Goal: Task Accomplishment & Management: Use online tool/utility

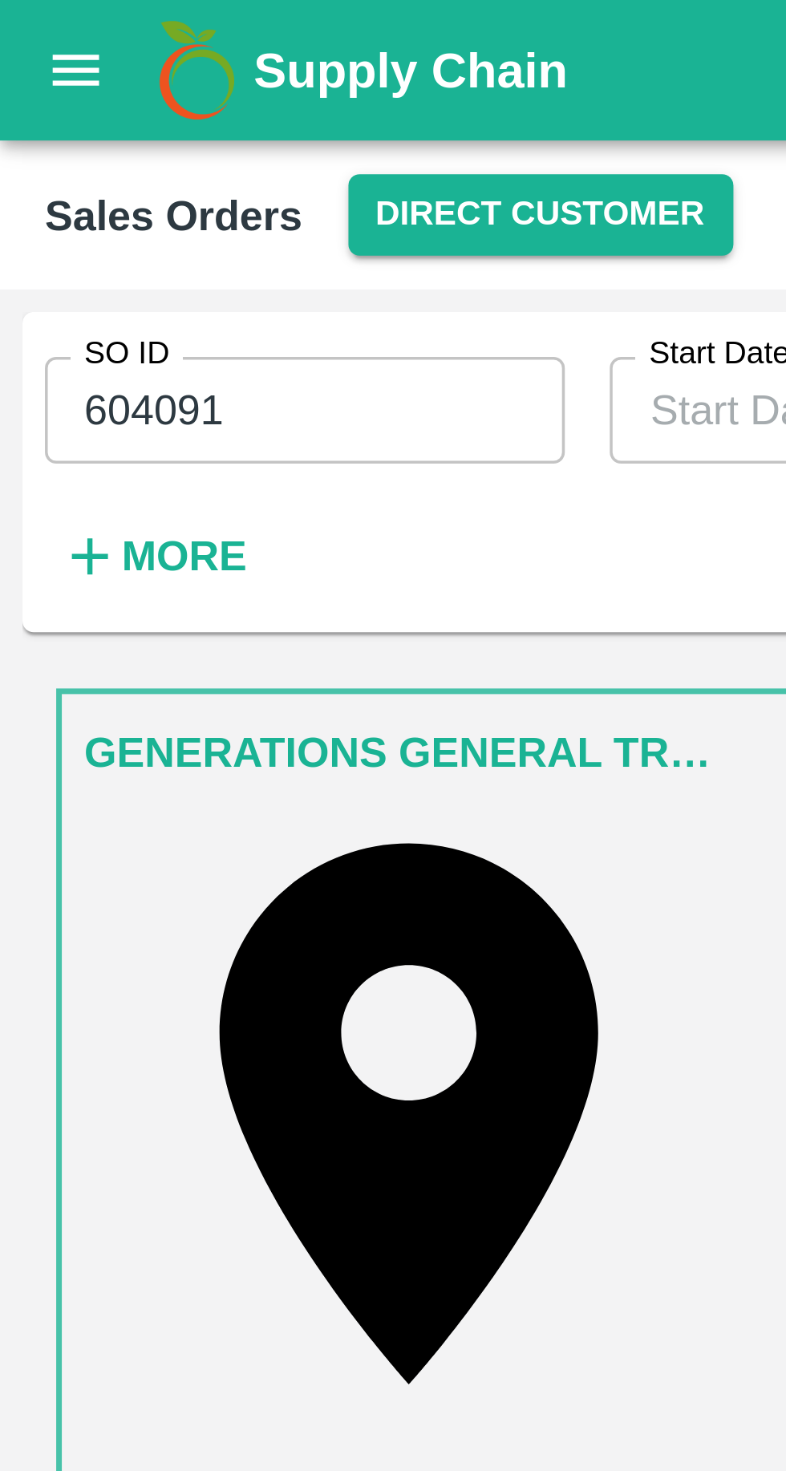
click at [21, 18] on icon "open drawer" at bounding box center [22, 20] width 18 height 18
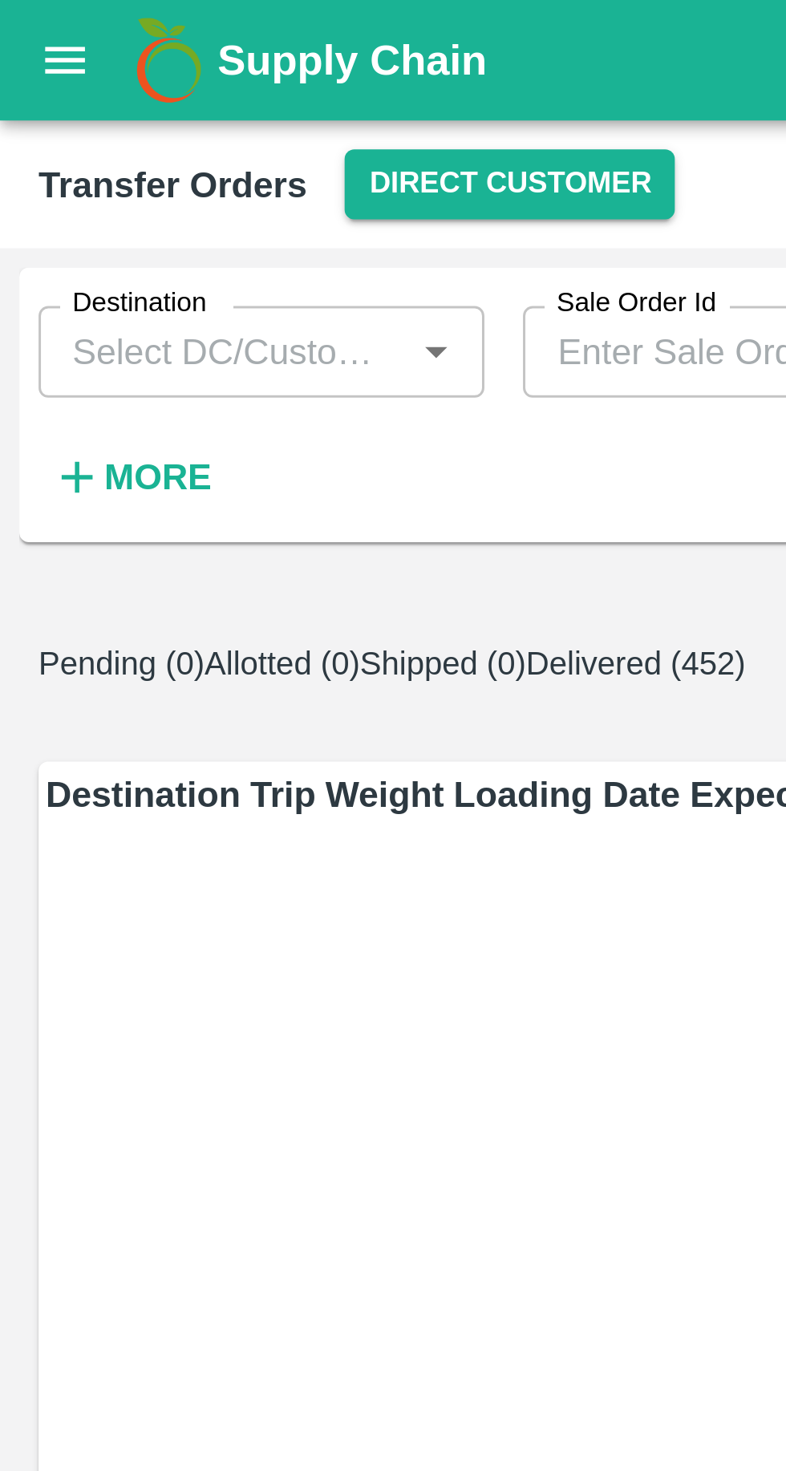
click at [163, 56] on button "Direct Customer" at bounding box center [170, 61] width 110 height 23
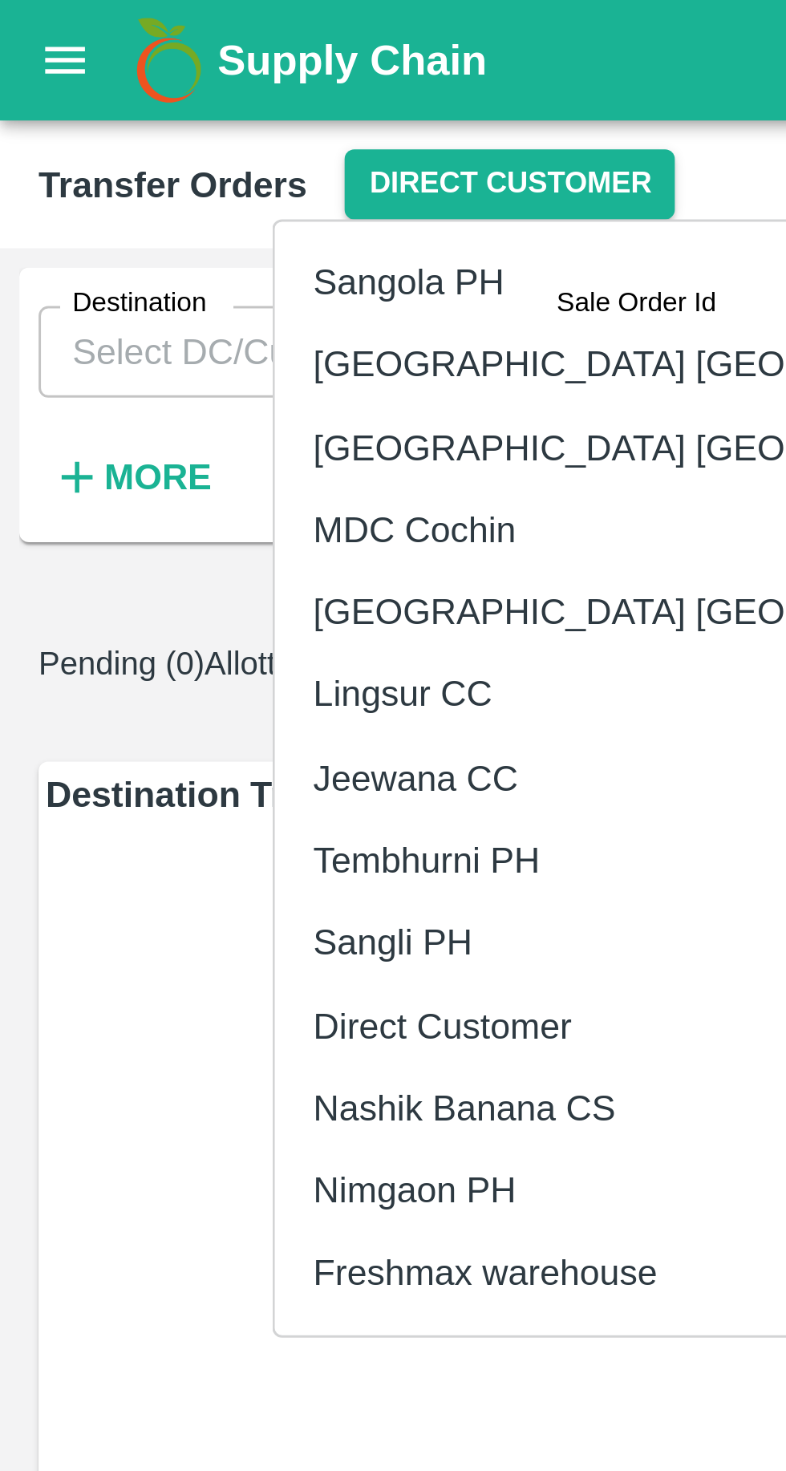
click at [180, 367] on li "Nashik Banana CS" at bounding box center [229, 368] width 277 height 27
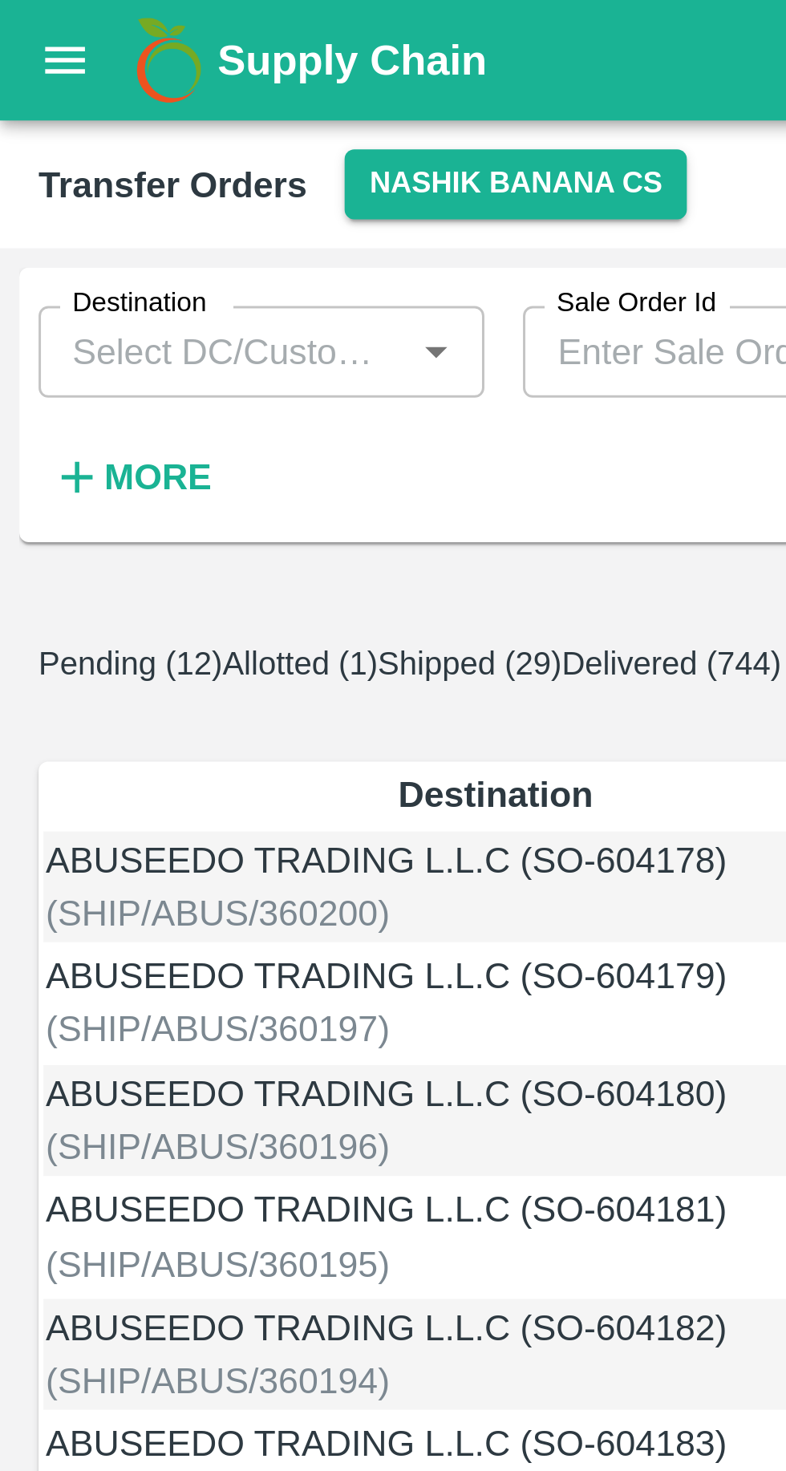
click at [125, 215] on button "Allotted (1)" at bounding box center [99, 221] width 51 height 12
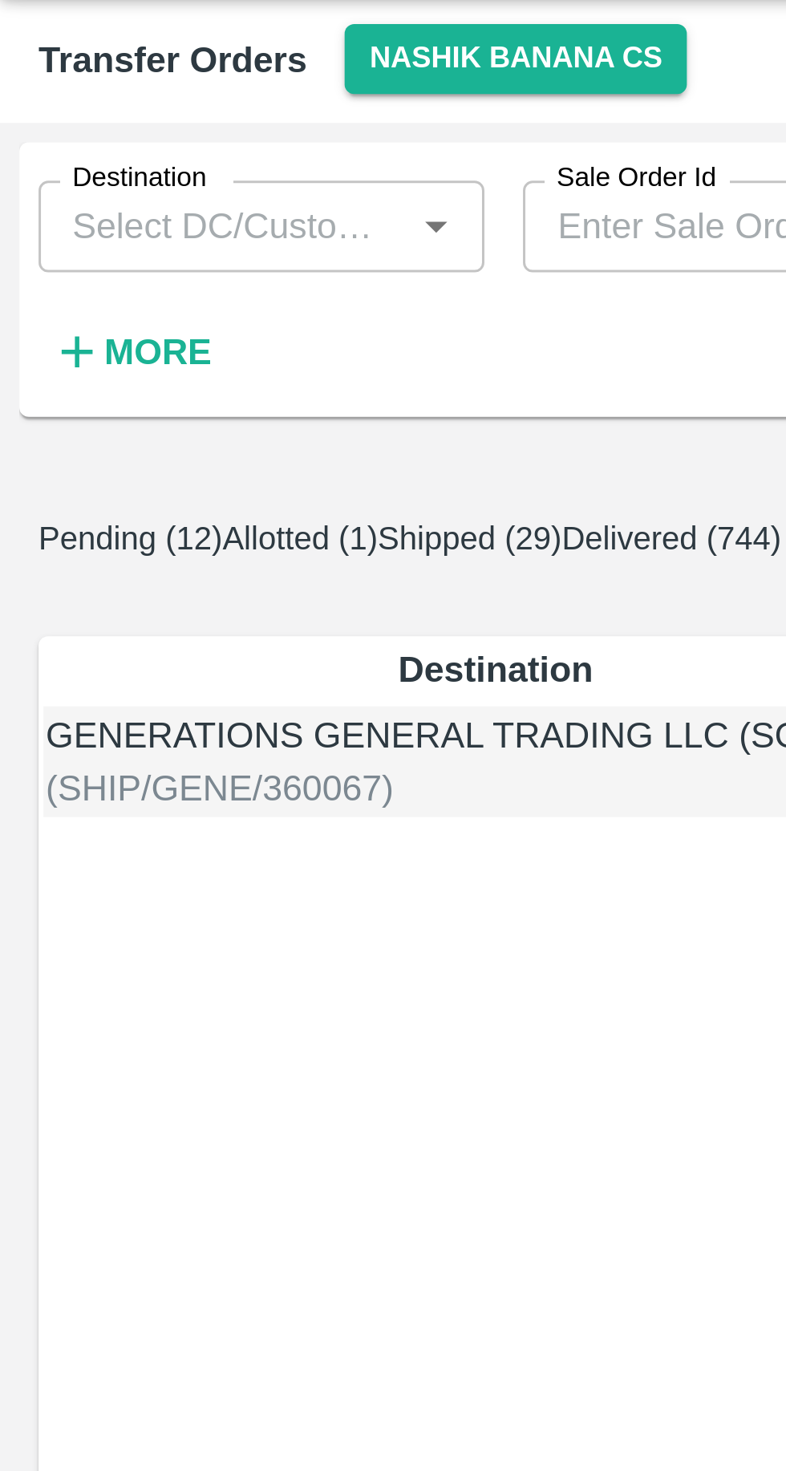
click at [360, 315] on td "20020 kg" at bounding box center [385, 296] width 51 height 38
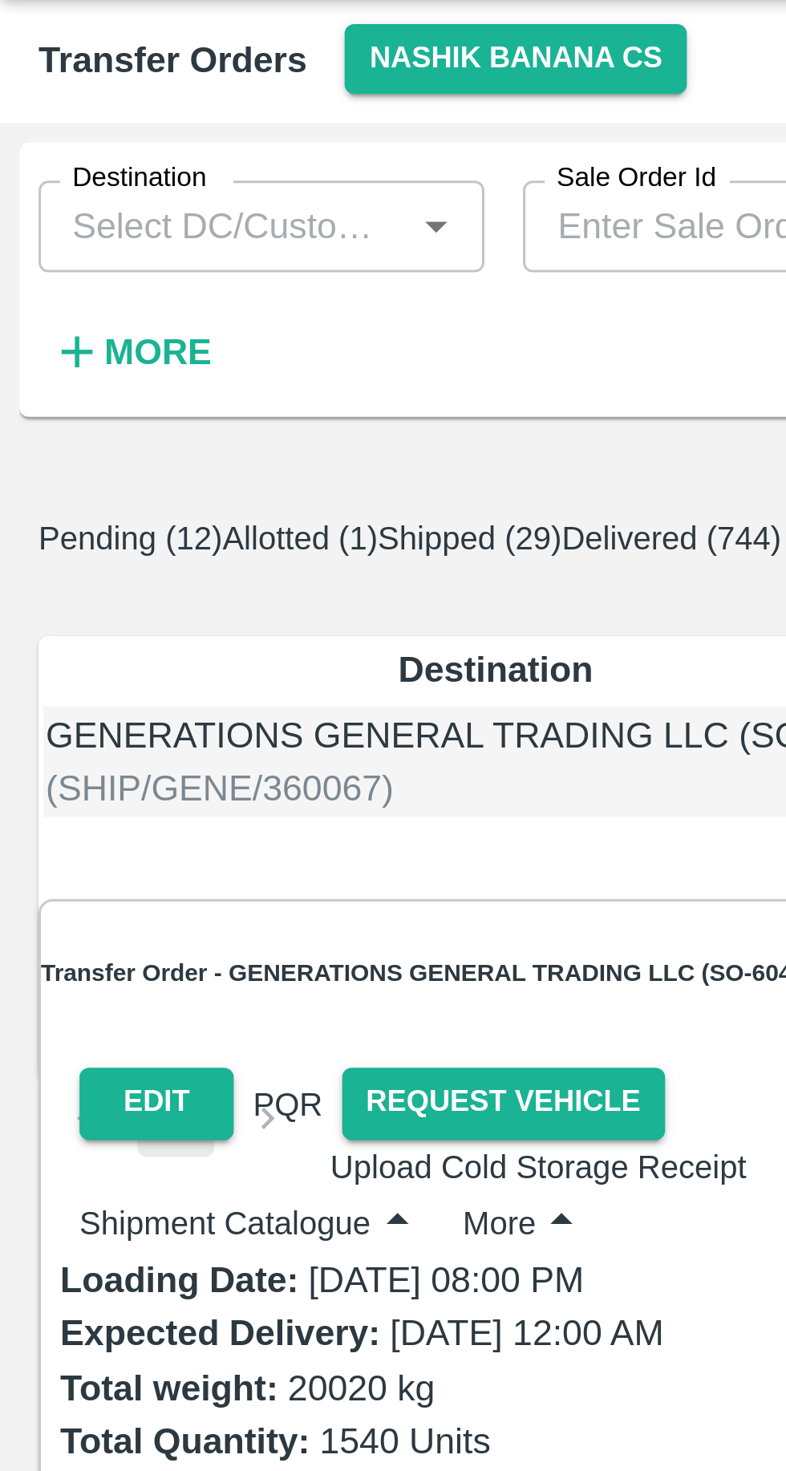
scroll to position [0, 19]
click at [360, 315] on td "20020 kg" at bounding box center [385, 296] width 51 height 38
click at [74, 219] on button "Pending (12)" at bounding box center [43, 221] width 61 height 12
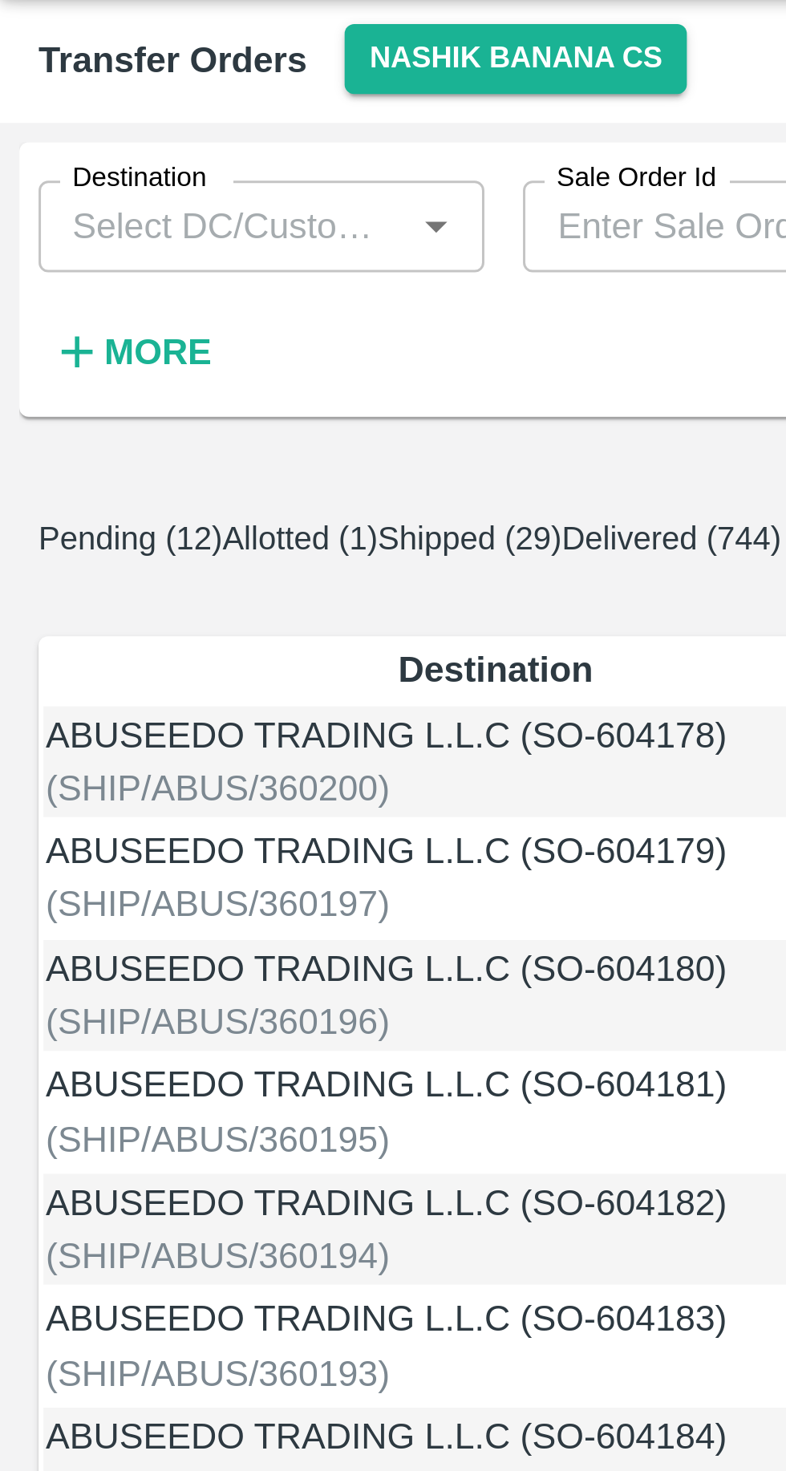
scroll to position [0, 16]
click at [125, 221] on button "Allotted (1)" at bounding box center [99, 221] width 51 height 12
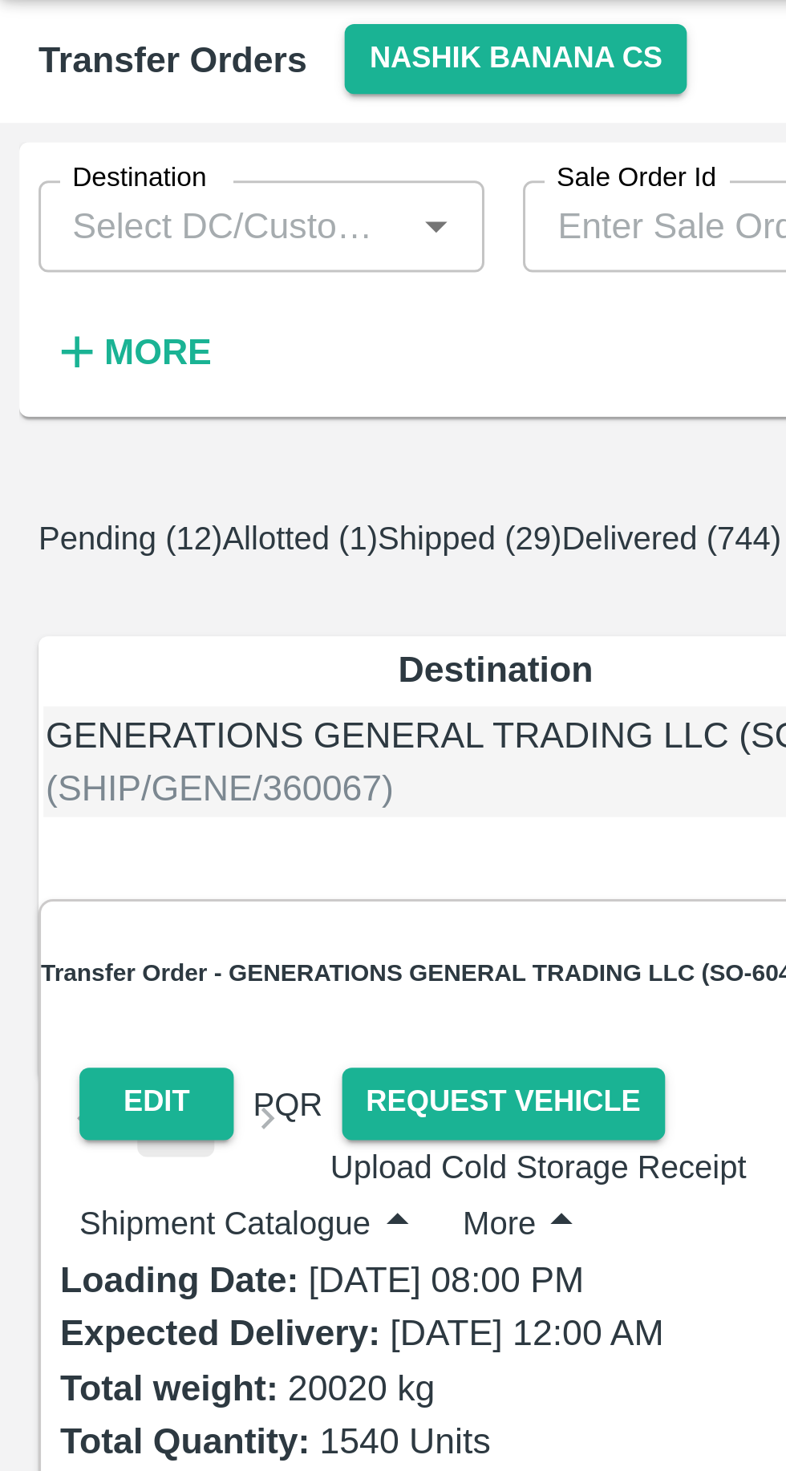
click at [317, 315] on td "#87515" at bounding box center [338, 296] width 42 height 38
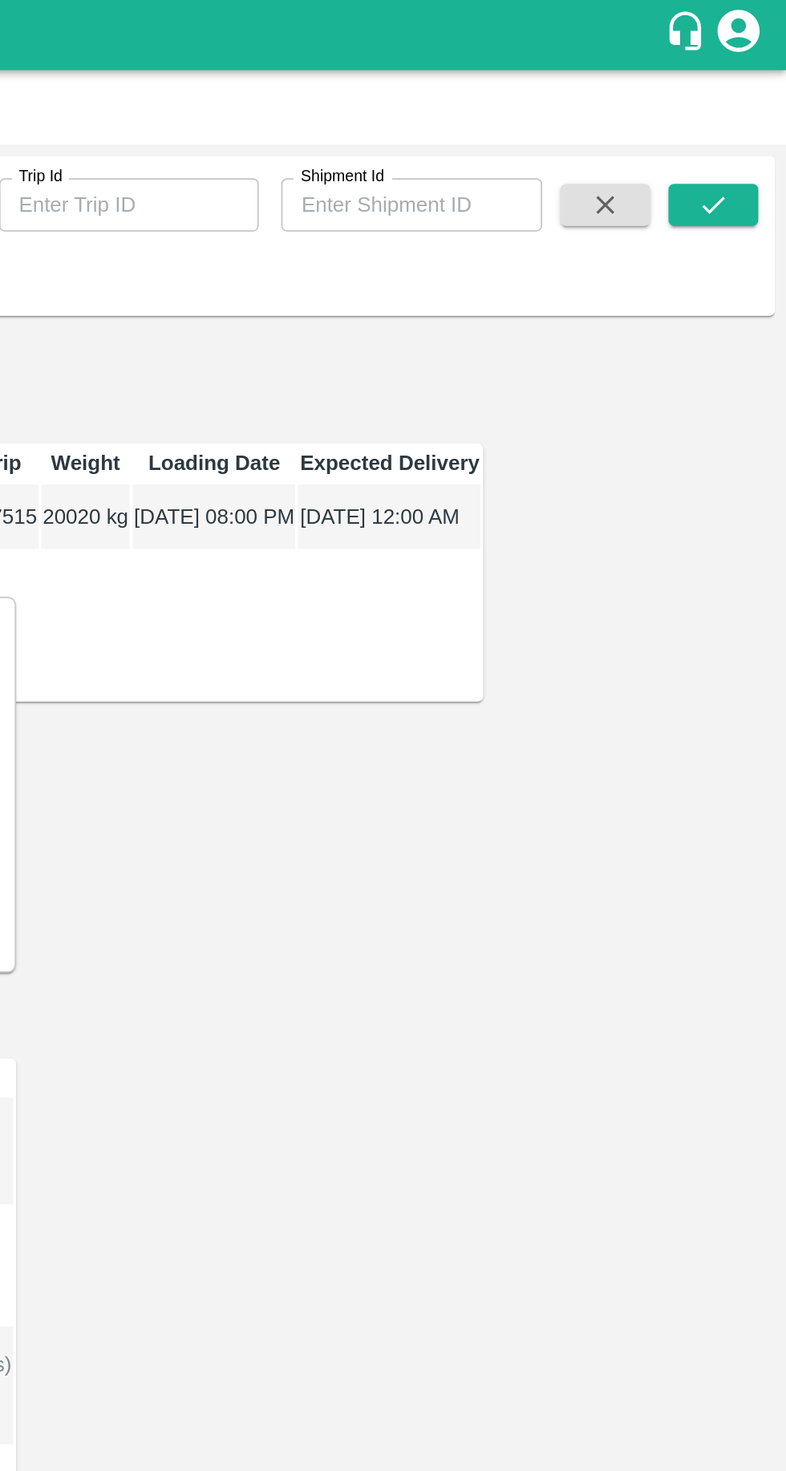
scroll to position [0, 0]
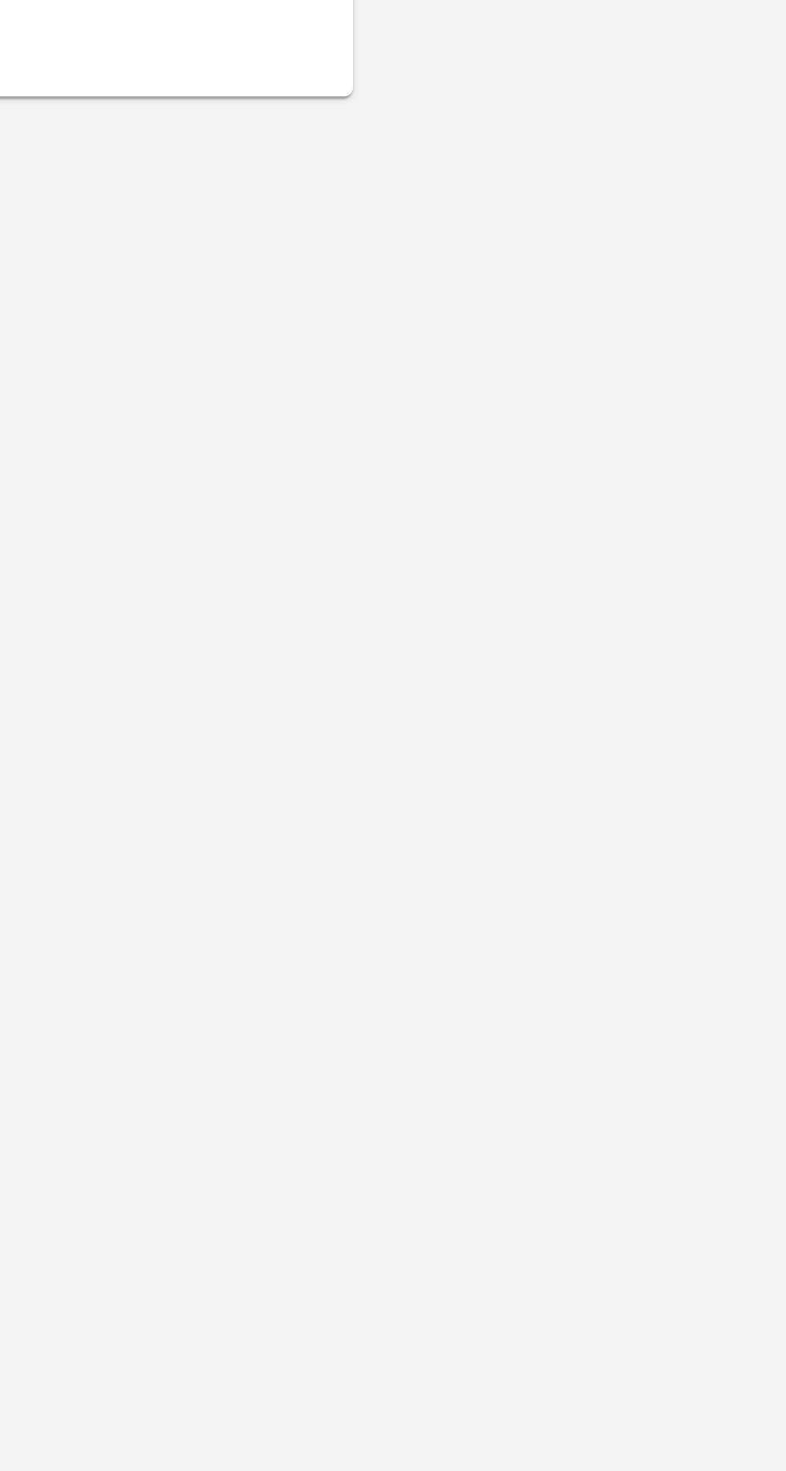
click at [282, 652] on button "Allot" at bounding box center [256, 663] width 51 height 23
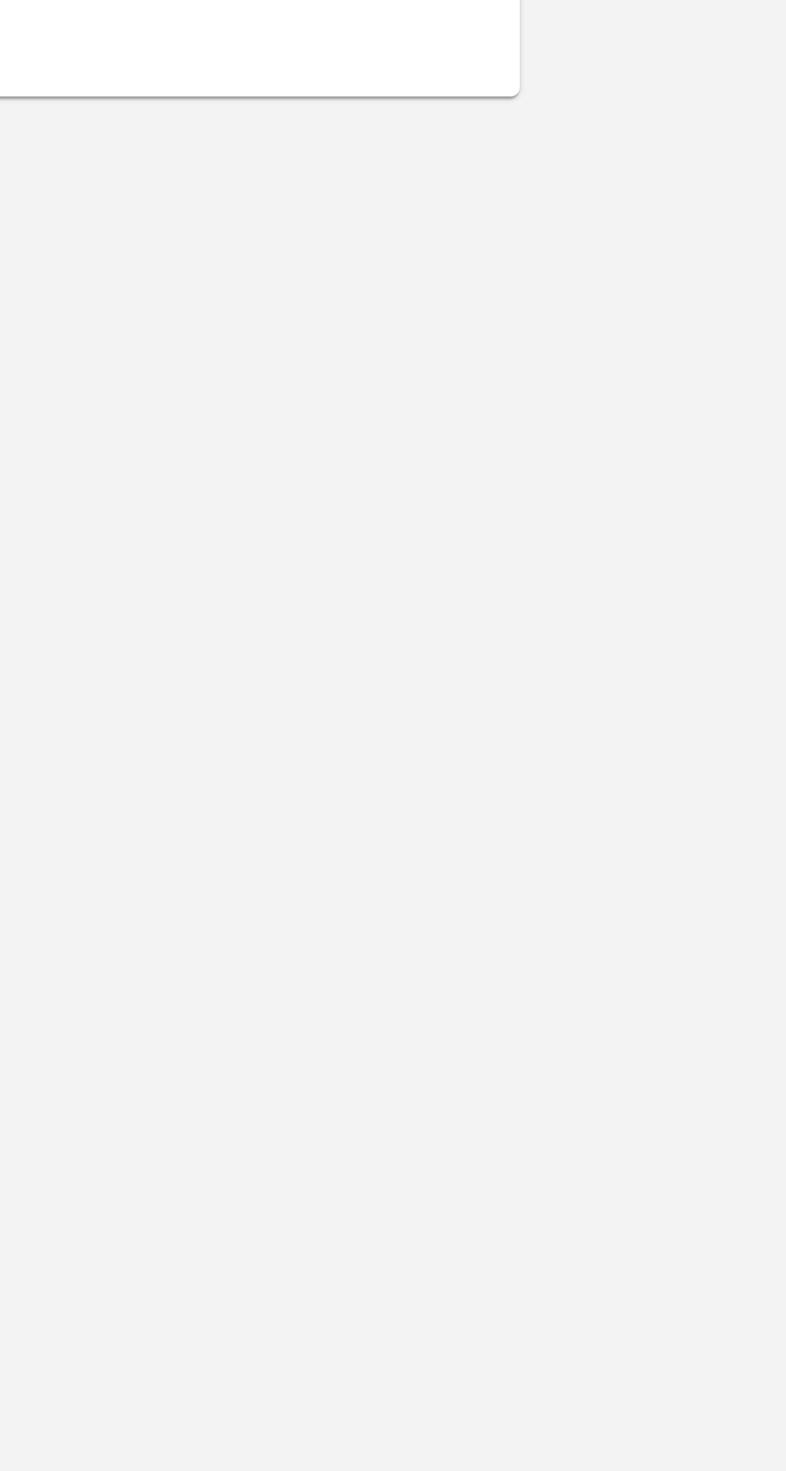
click at [507, 1471] on icon at bounding box center [497, 1495] width 19 height 19
click at [282, 733] on button "Allot" at bounding box center [256, 744] width 51 height 23
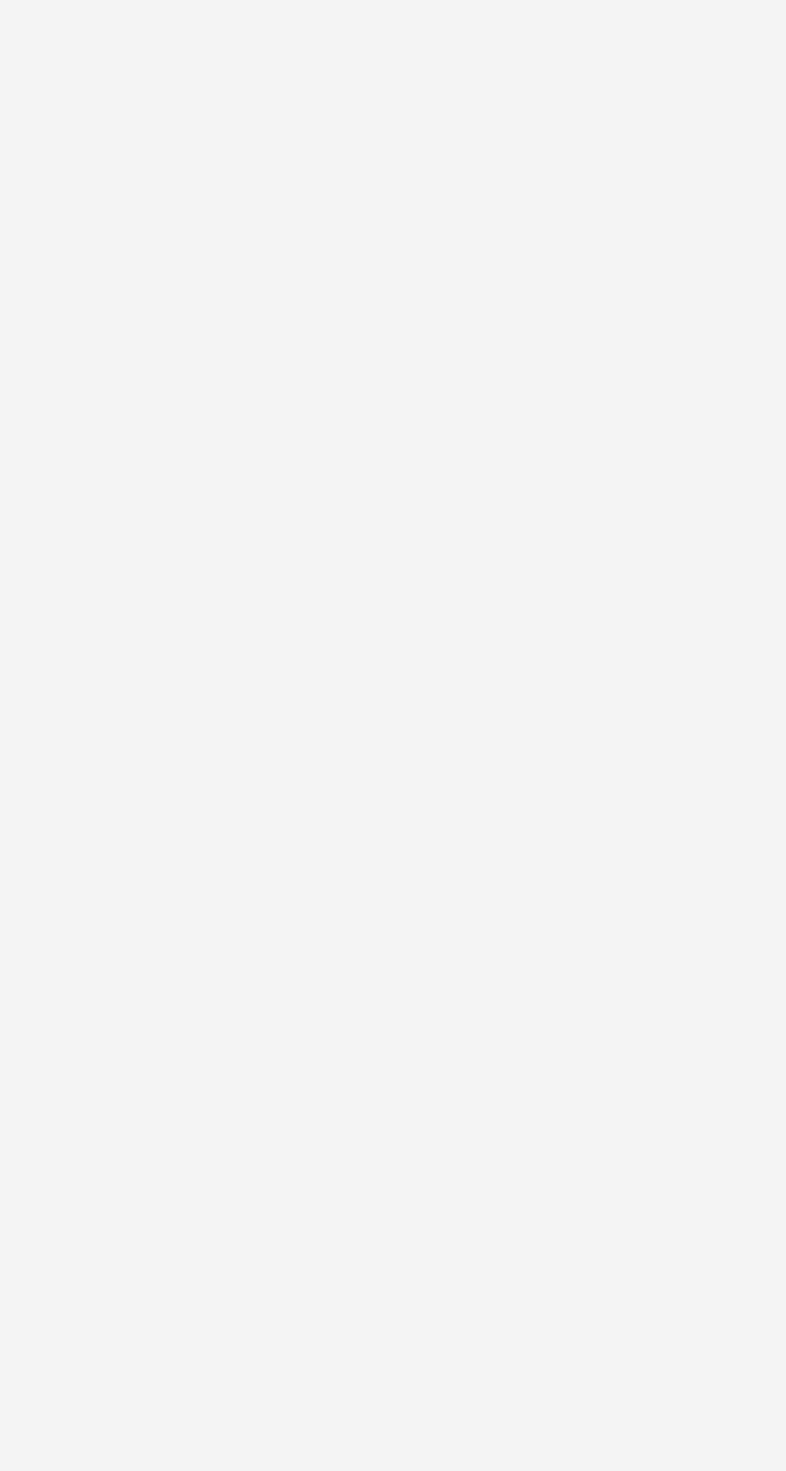
click at [282, 796] on button "Allot" at bounding box center [256, 807] width 51 height 23
click at [282, 858] on button "Allot" at bounding box center [256, 869] width 51 height 23
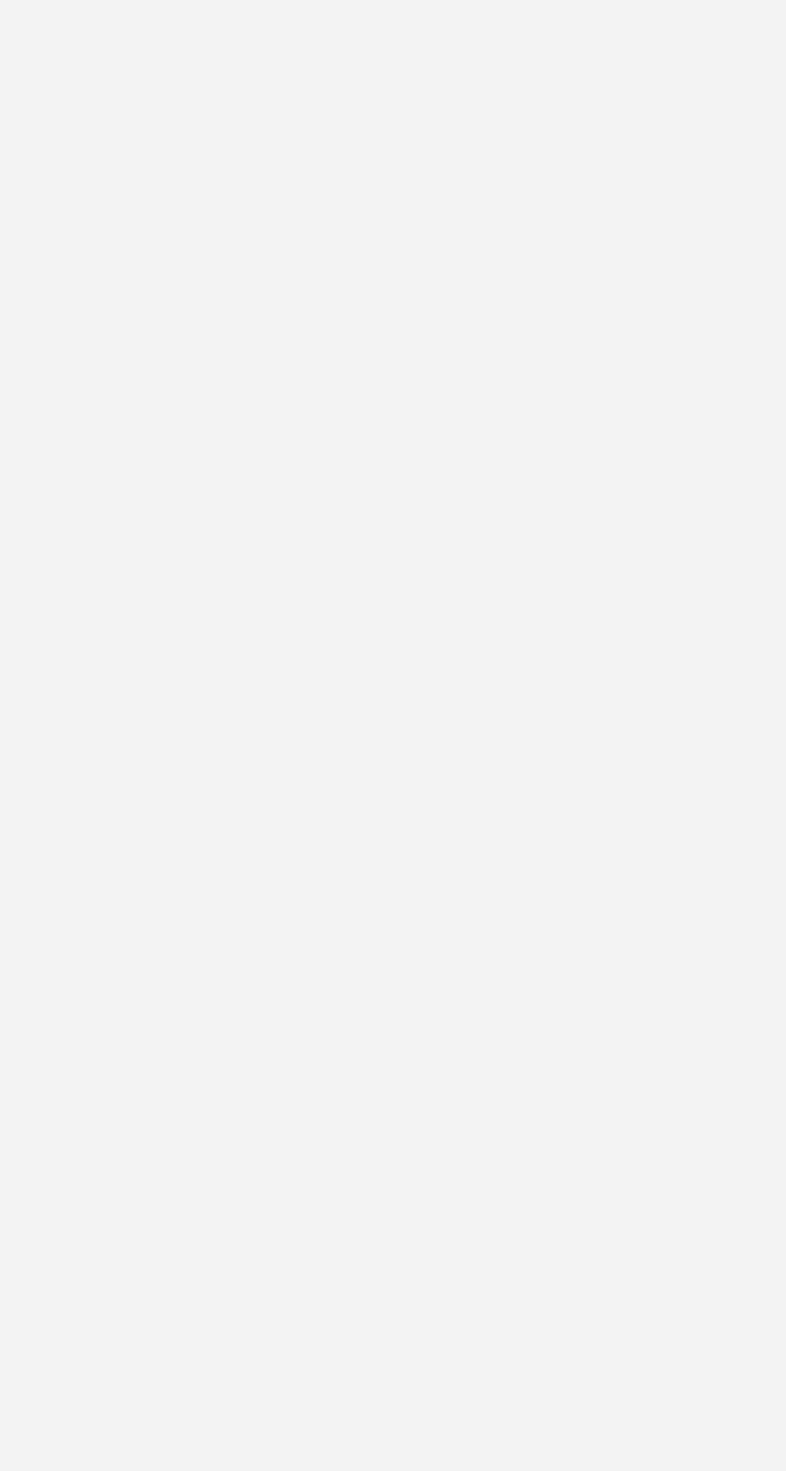
click at [282, 921] on button "Allot" at bounding box center [256, 932] width 51 height 23
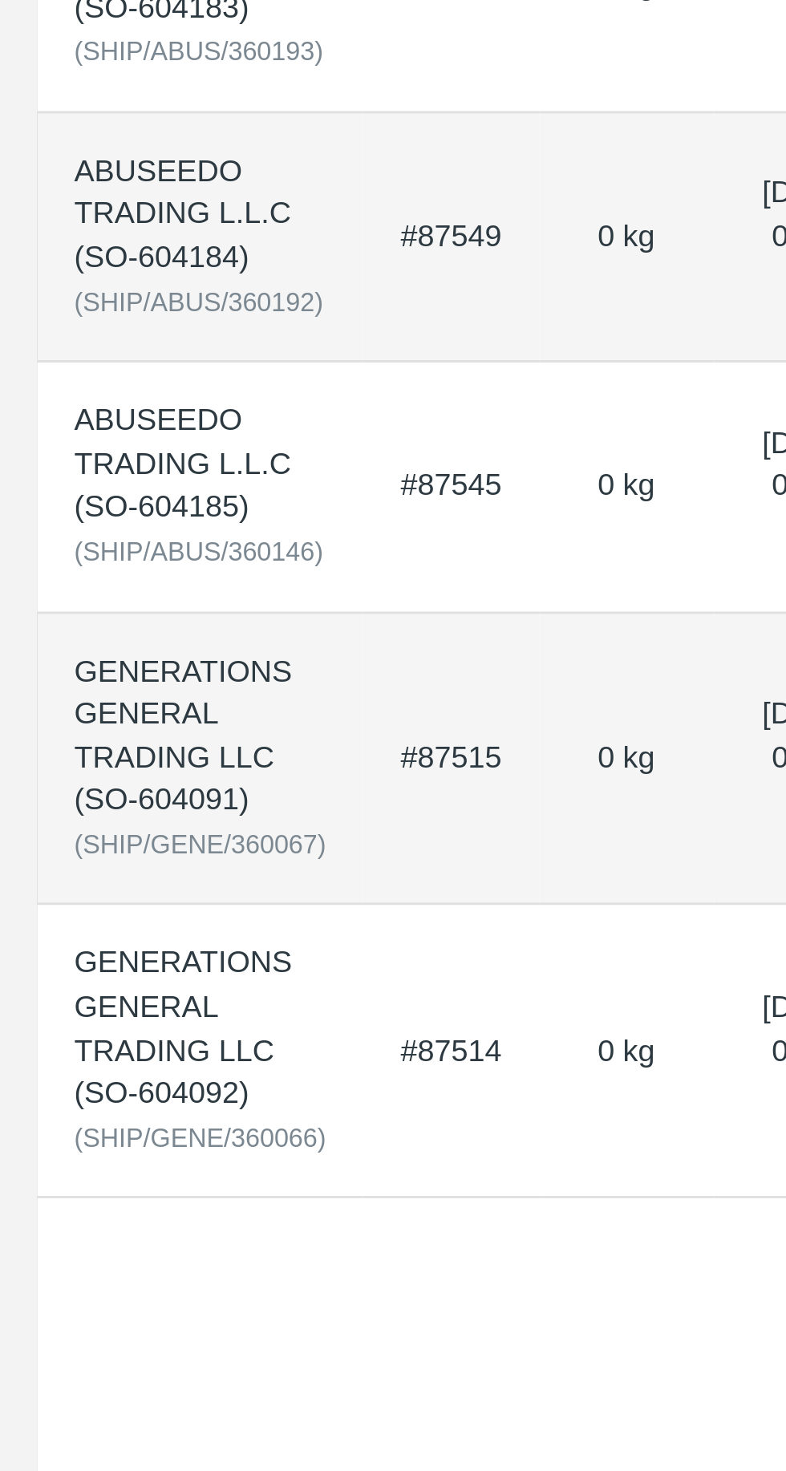
click at [173, 1159] on td "#87514" at bounding box center [155, 1140] width 60 height 101
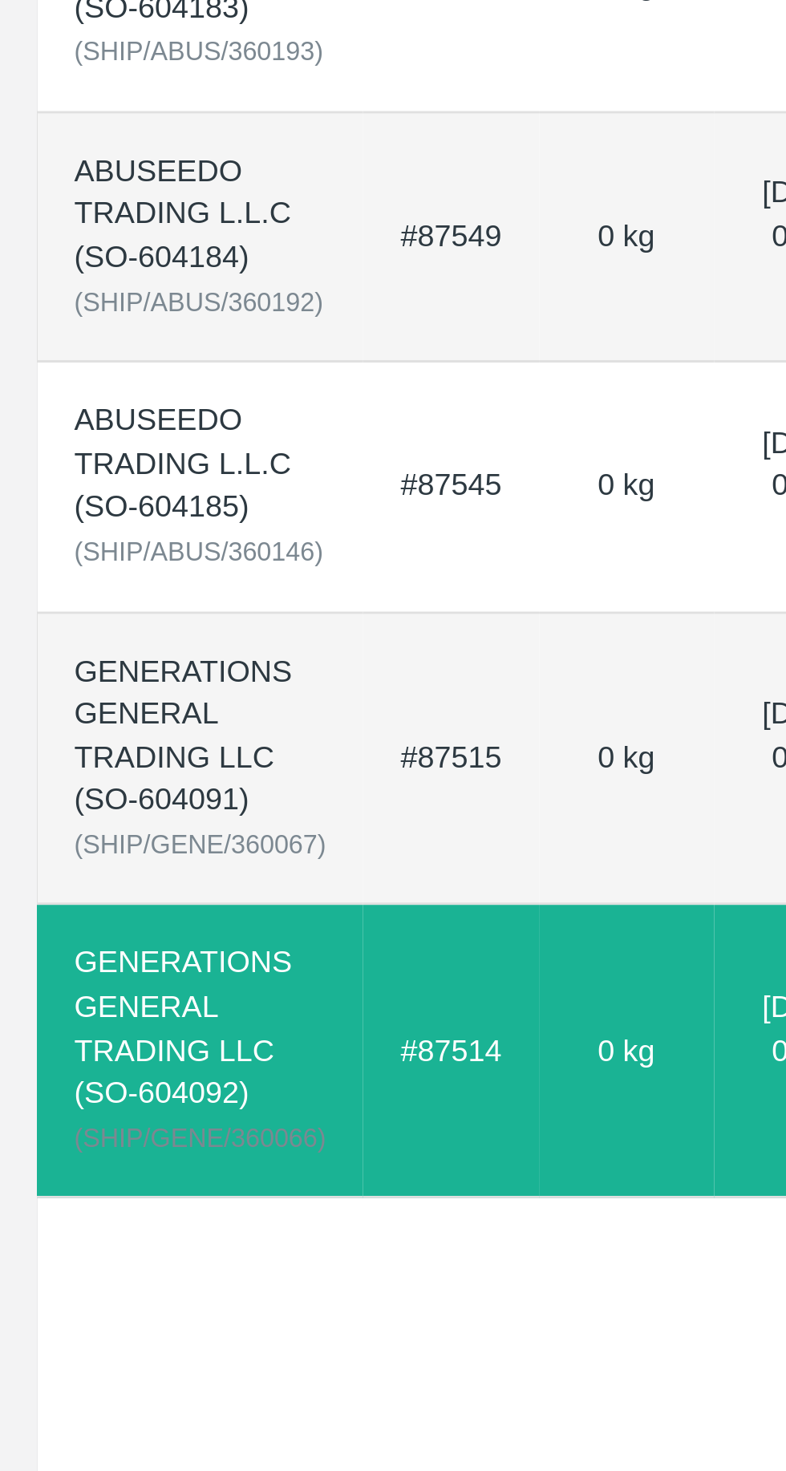
scroll to position [0, 19]
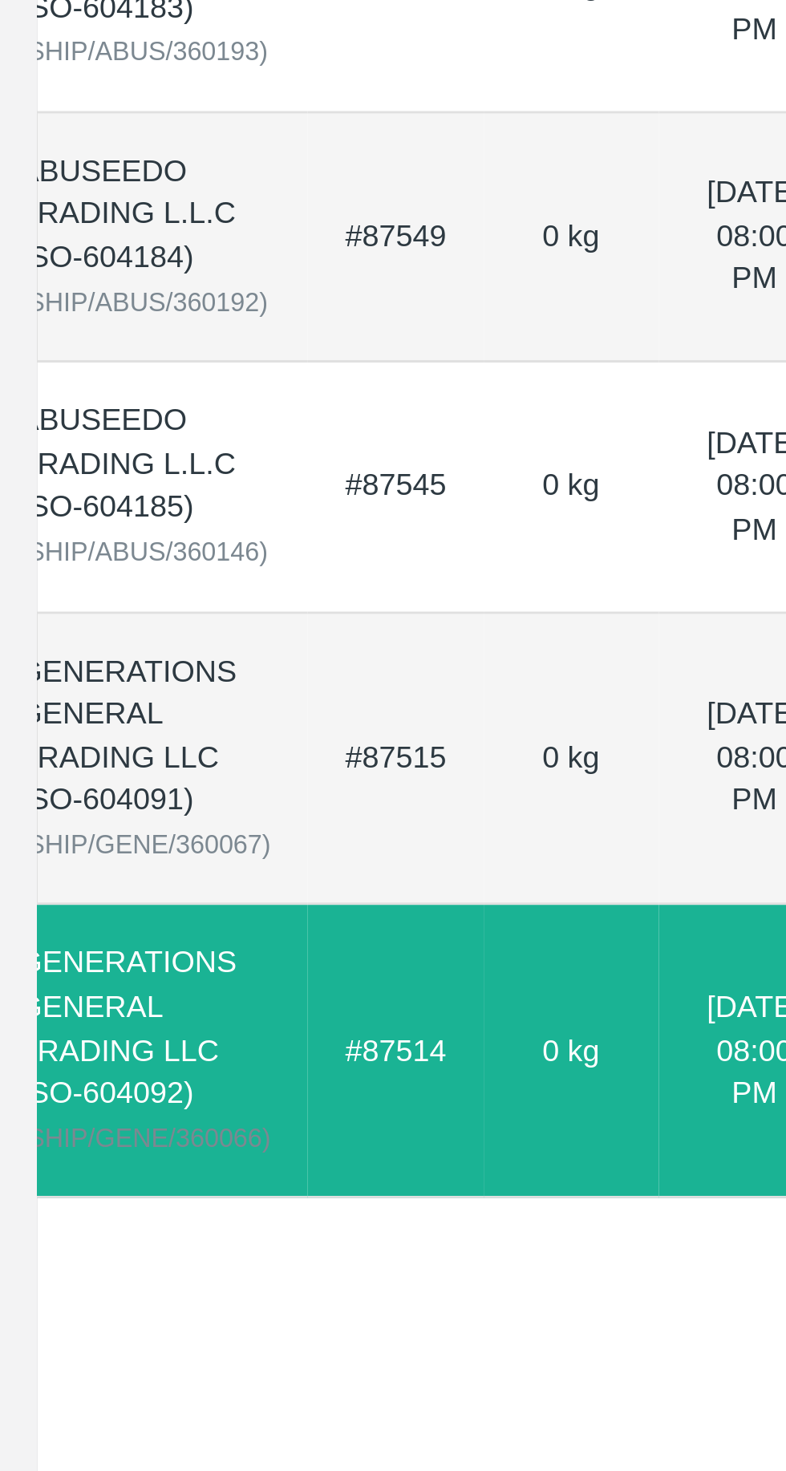
click at [188, 1191] on td "0 kg" at bounding box center [197, 1140] width 60 height 101
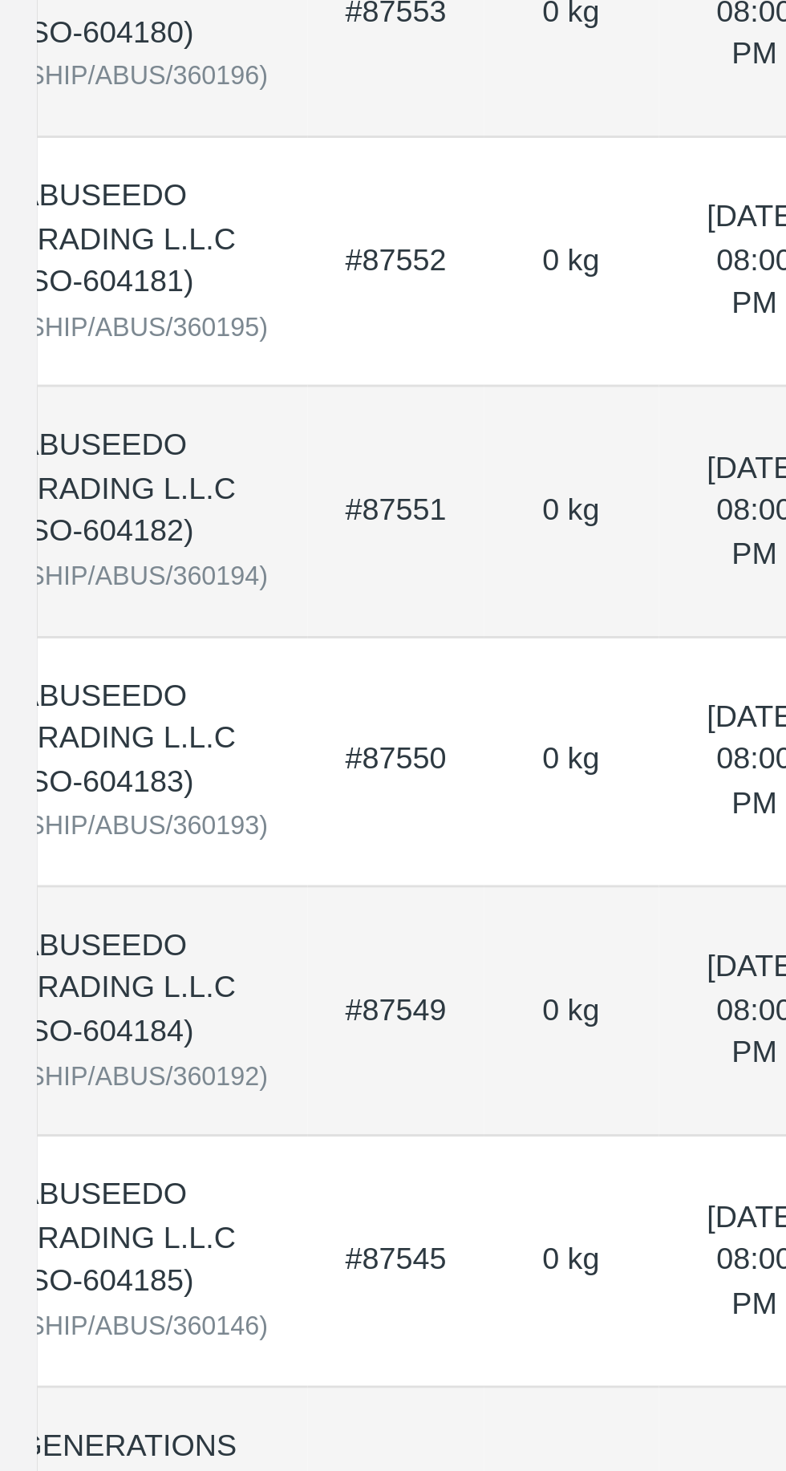
scroll to position [0, 0]
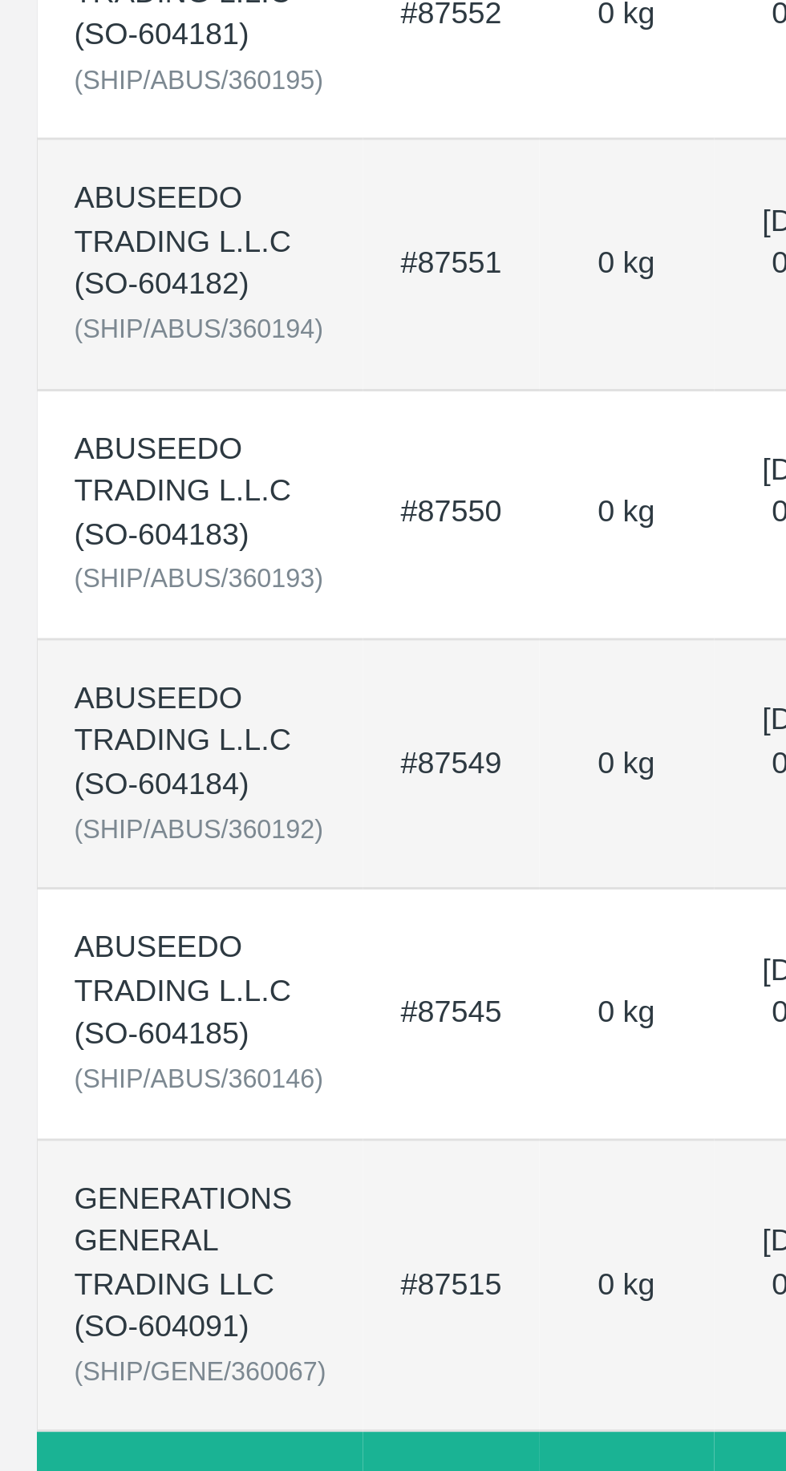
click at [146, 1045] on td "#87515" at bounding box center [155, 1040] width 60 height 101
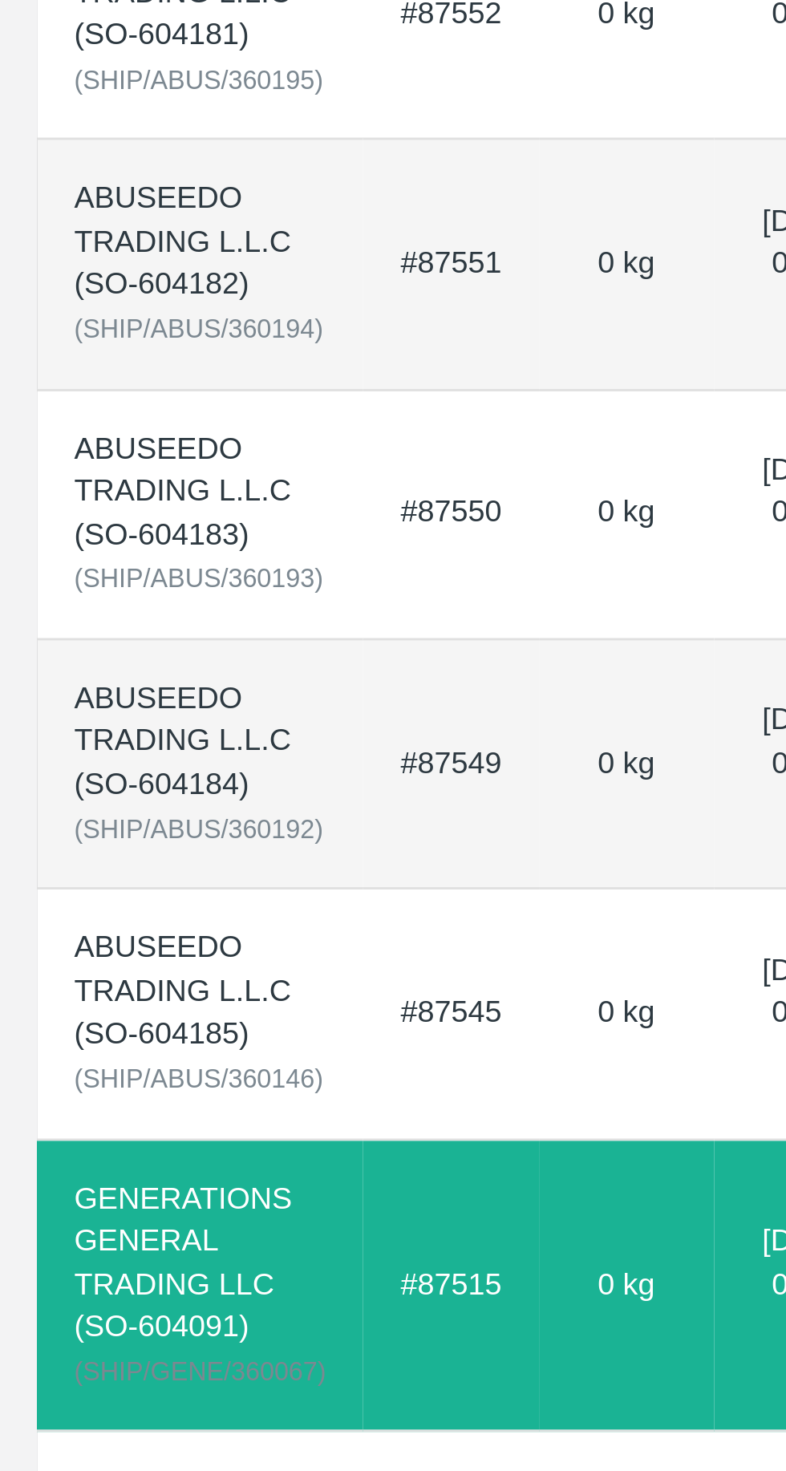
scroll to position [0, 19]
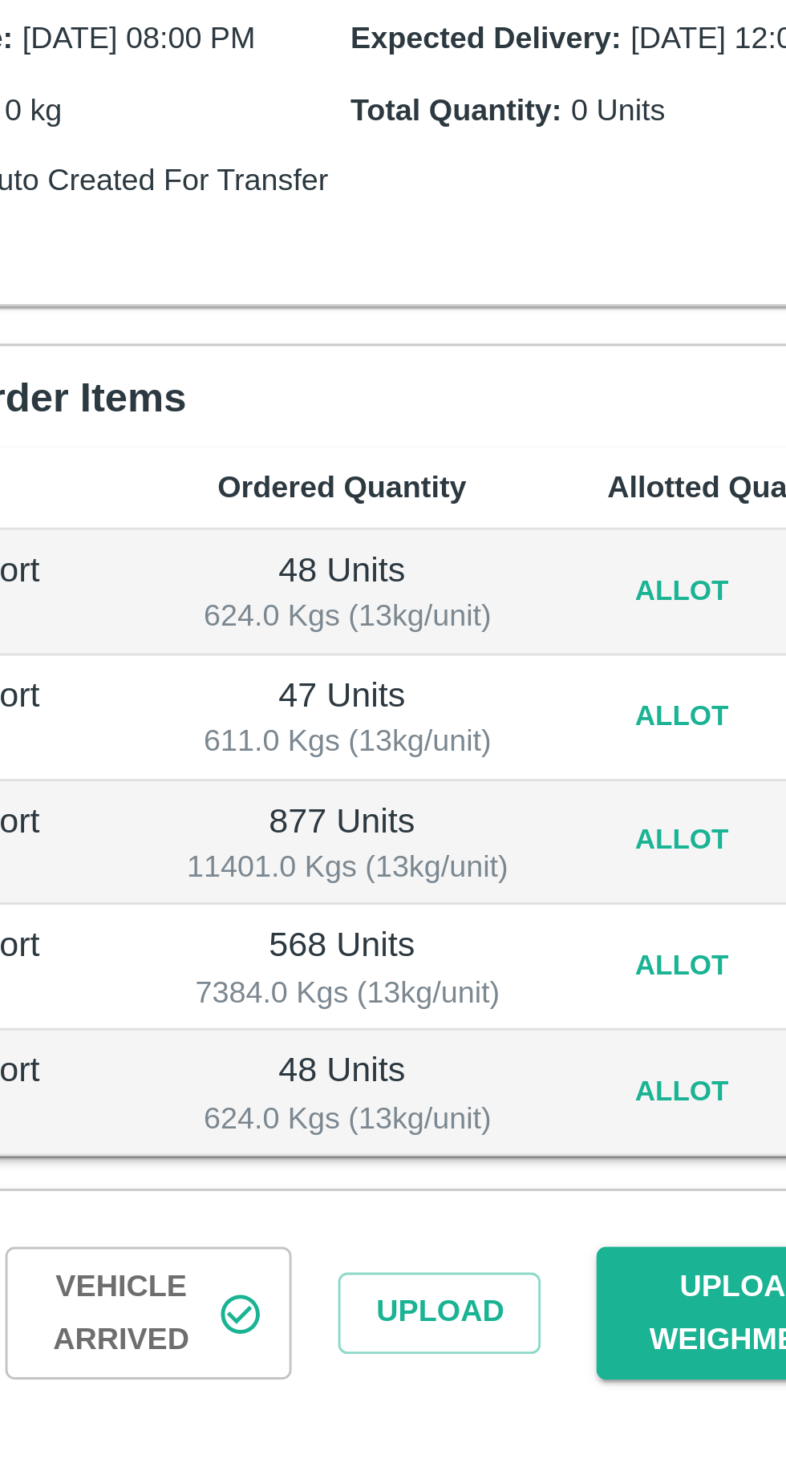
click at [682, 628] on button "Allot" at bounding box center [681, 616] width 51 height 23
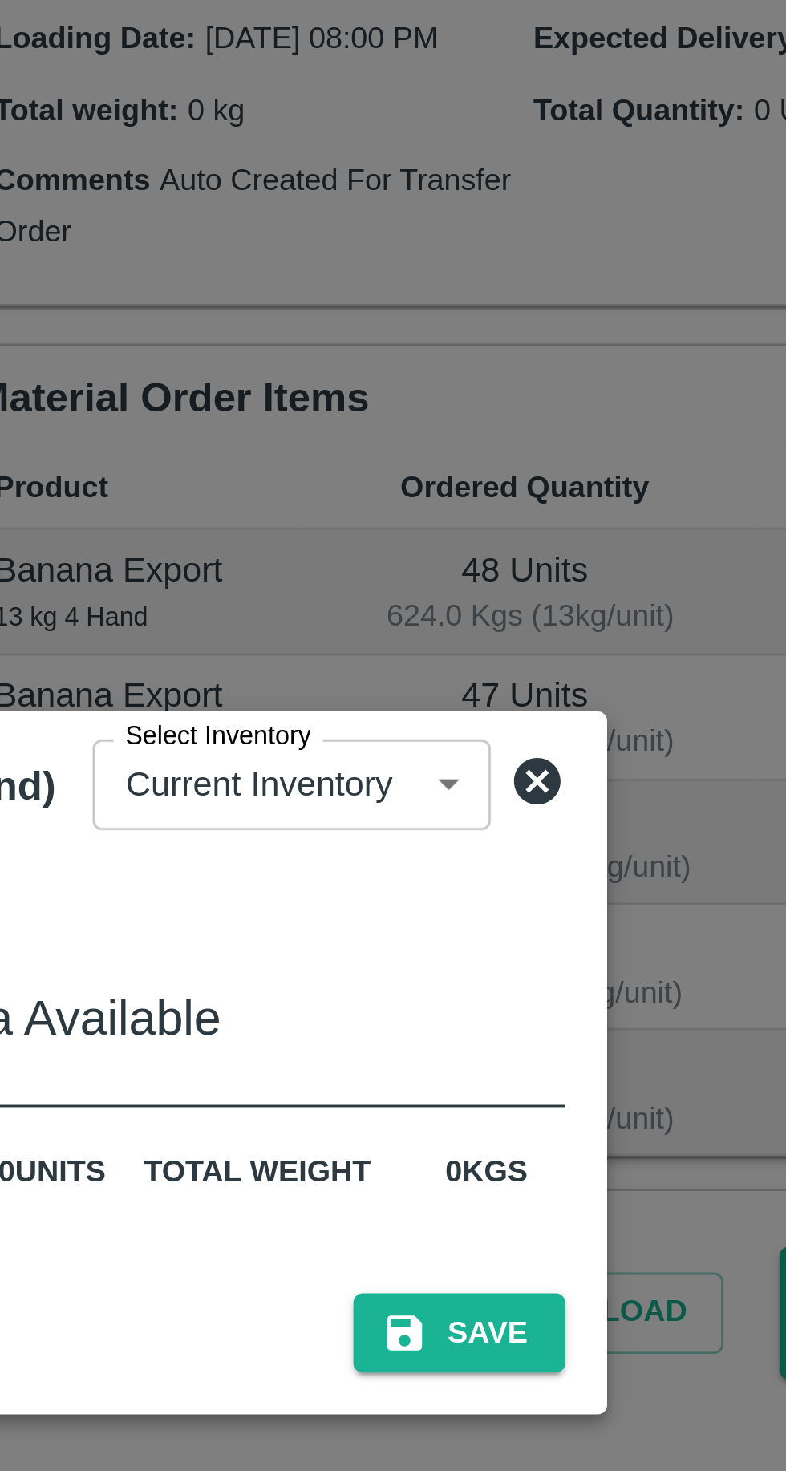
click at [559, 648] on icon at bounding box center [568, 638] width 19 height 19
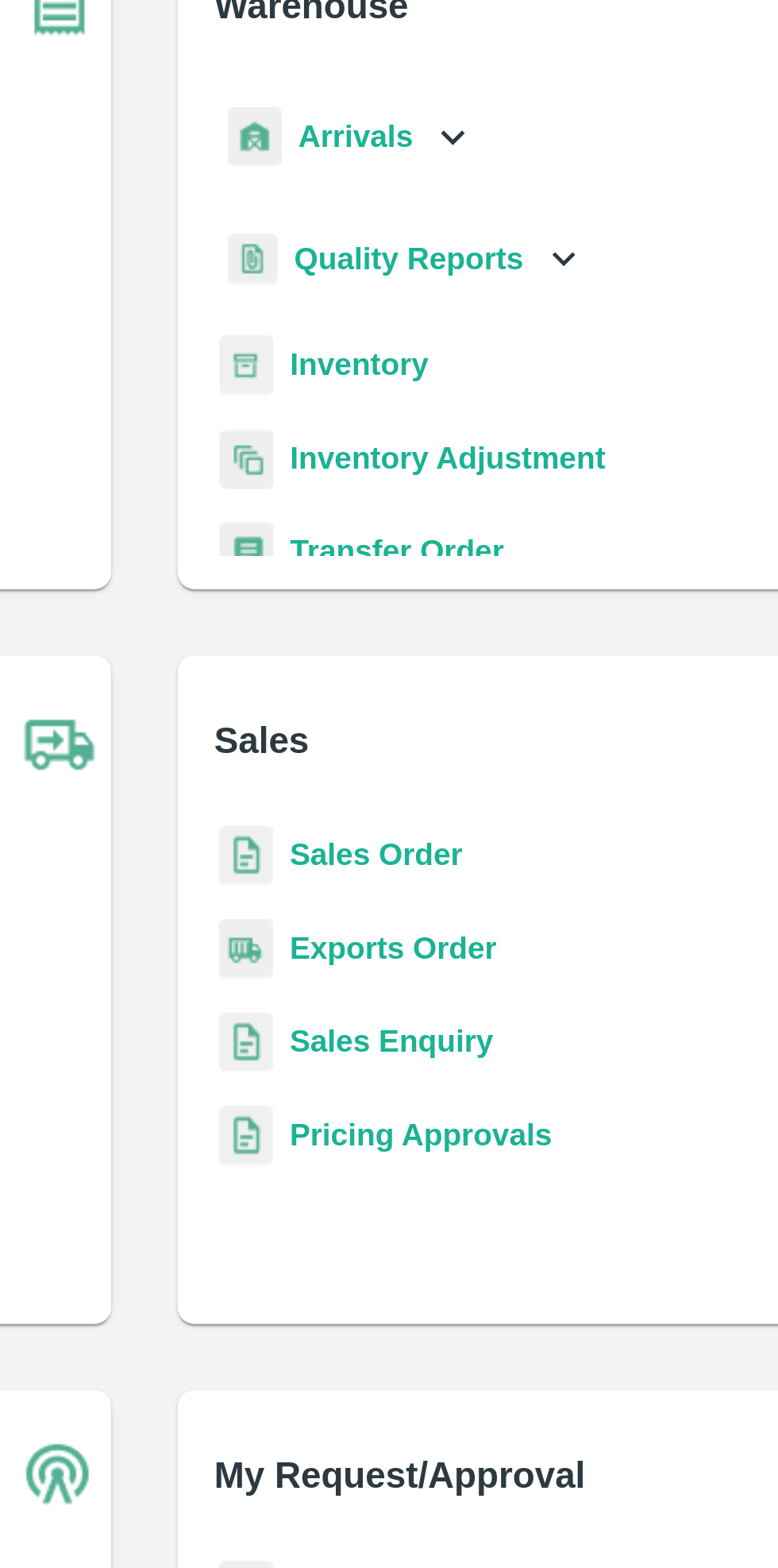
click at [490, 344] on div "Warehouse Arrivals Quality Reports Inventory Inventory Adjustment Transfer Orde…" at bounding box center [583, 226] width 363 height 255
click at [496, 335] on b "Transfer Order" at bounding box center [485, 340] width 82 height 13
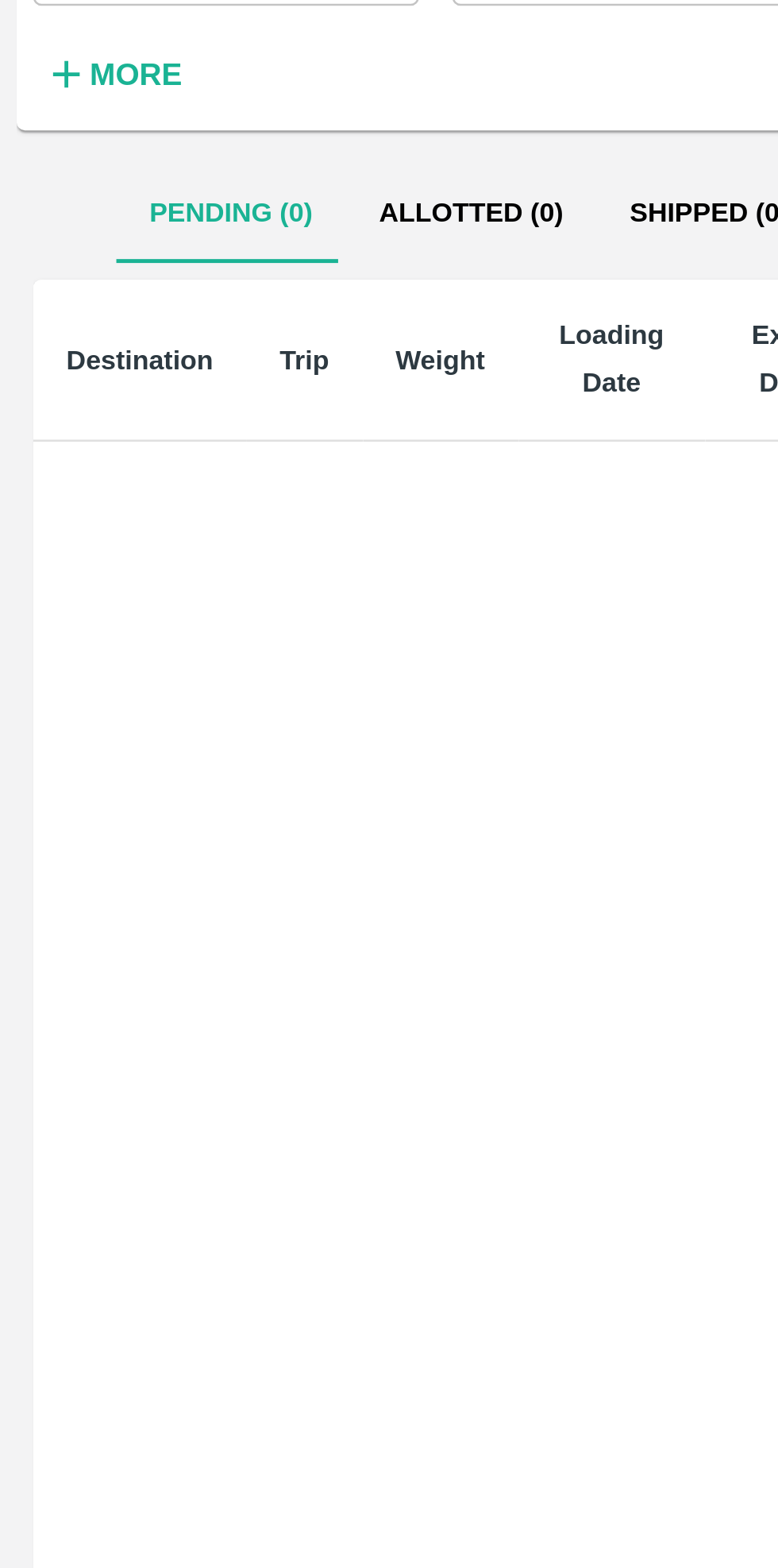
click at [268, 222] on button "Shipped (0)" at bounding box center [271, 210] width 86 height 39
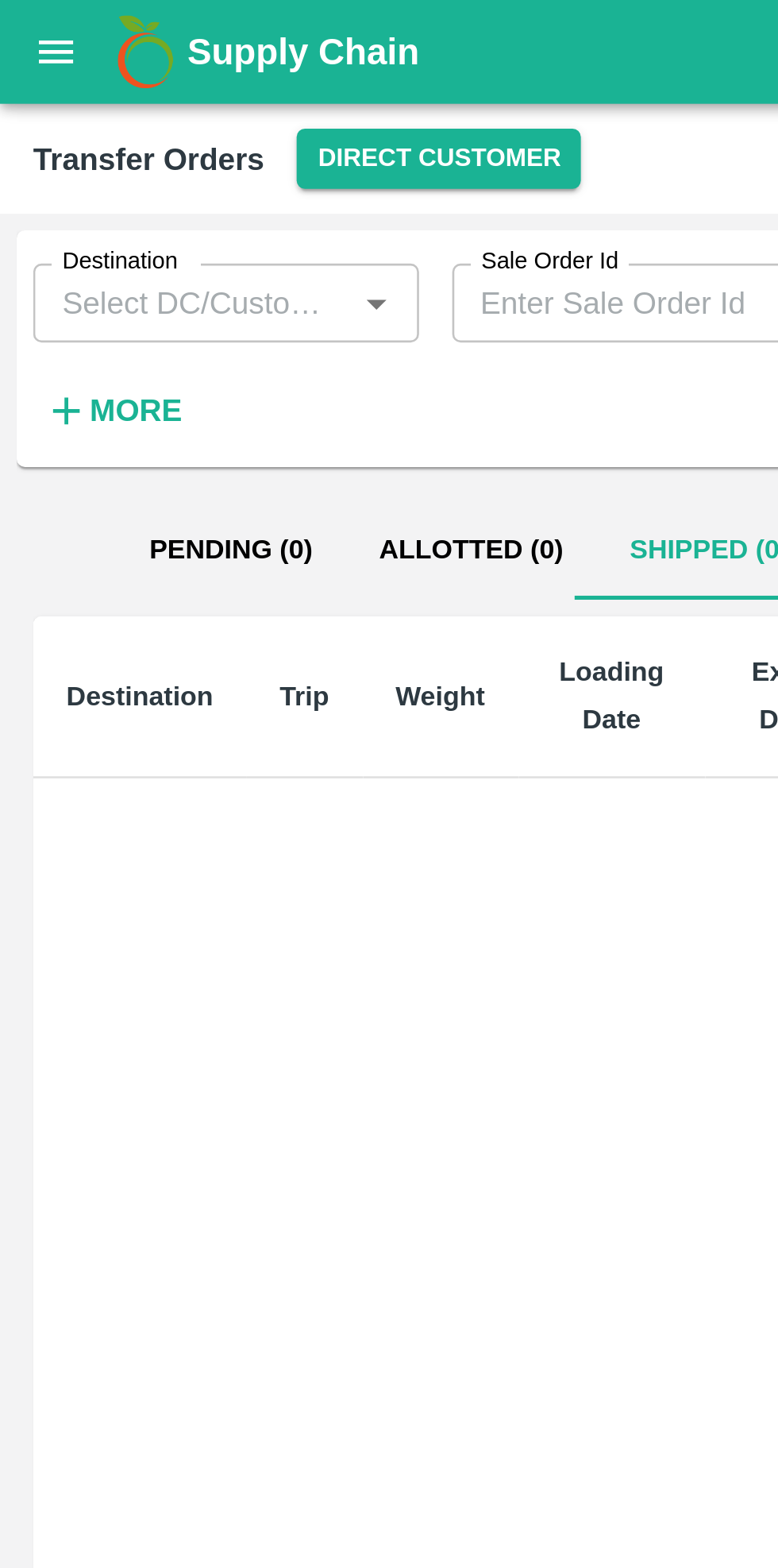
click at [175, 62] on button "Direct Customer" at bounding box center [168, 60] width 109 height 23
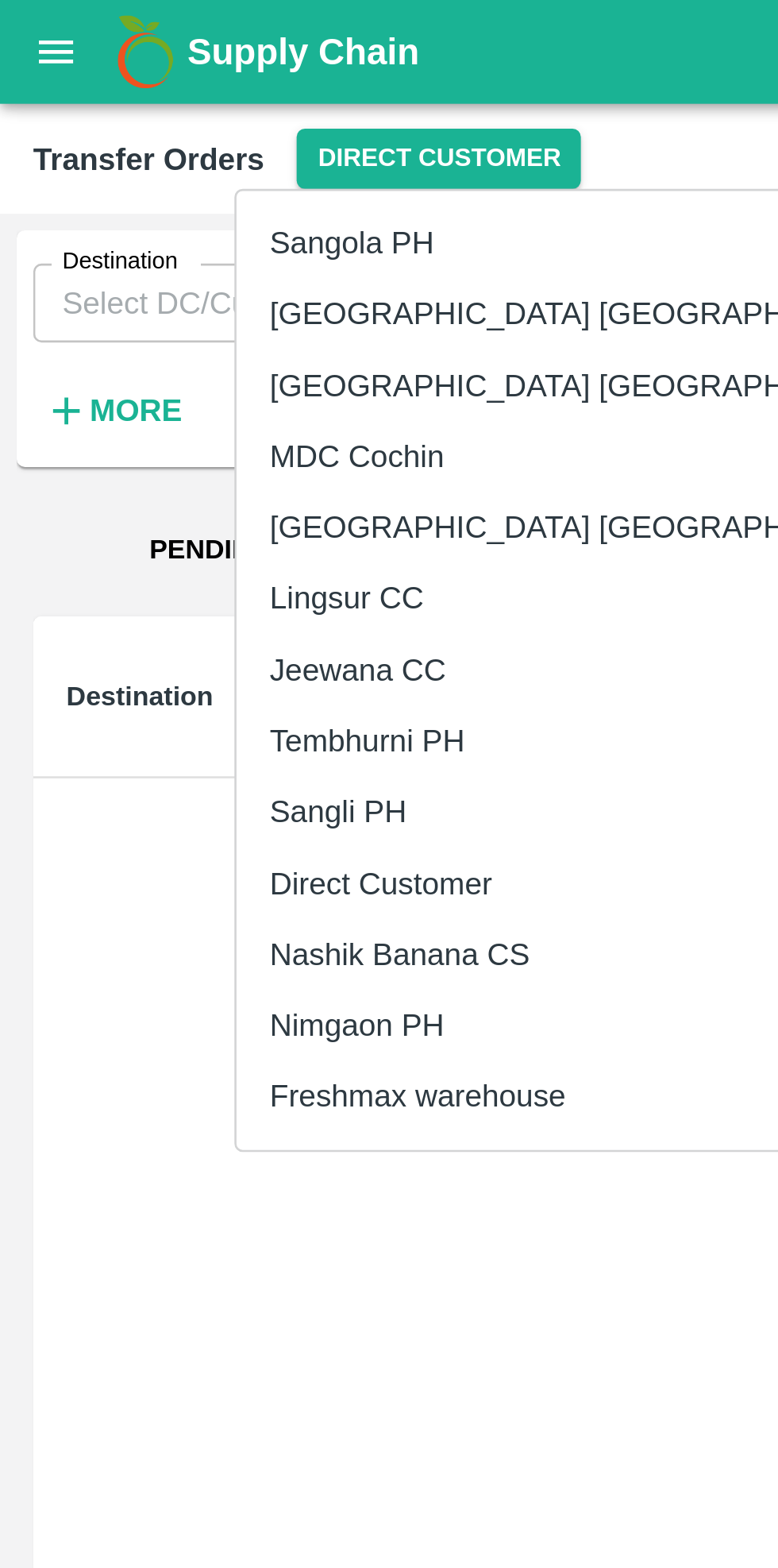
click at [175, 366] on li "Nashik Banana CS" at bounding box center [227, 364] width 274 height 27
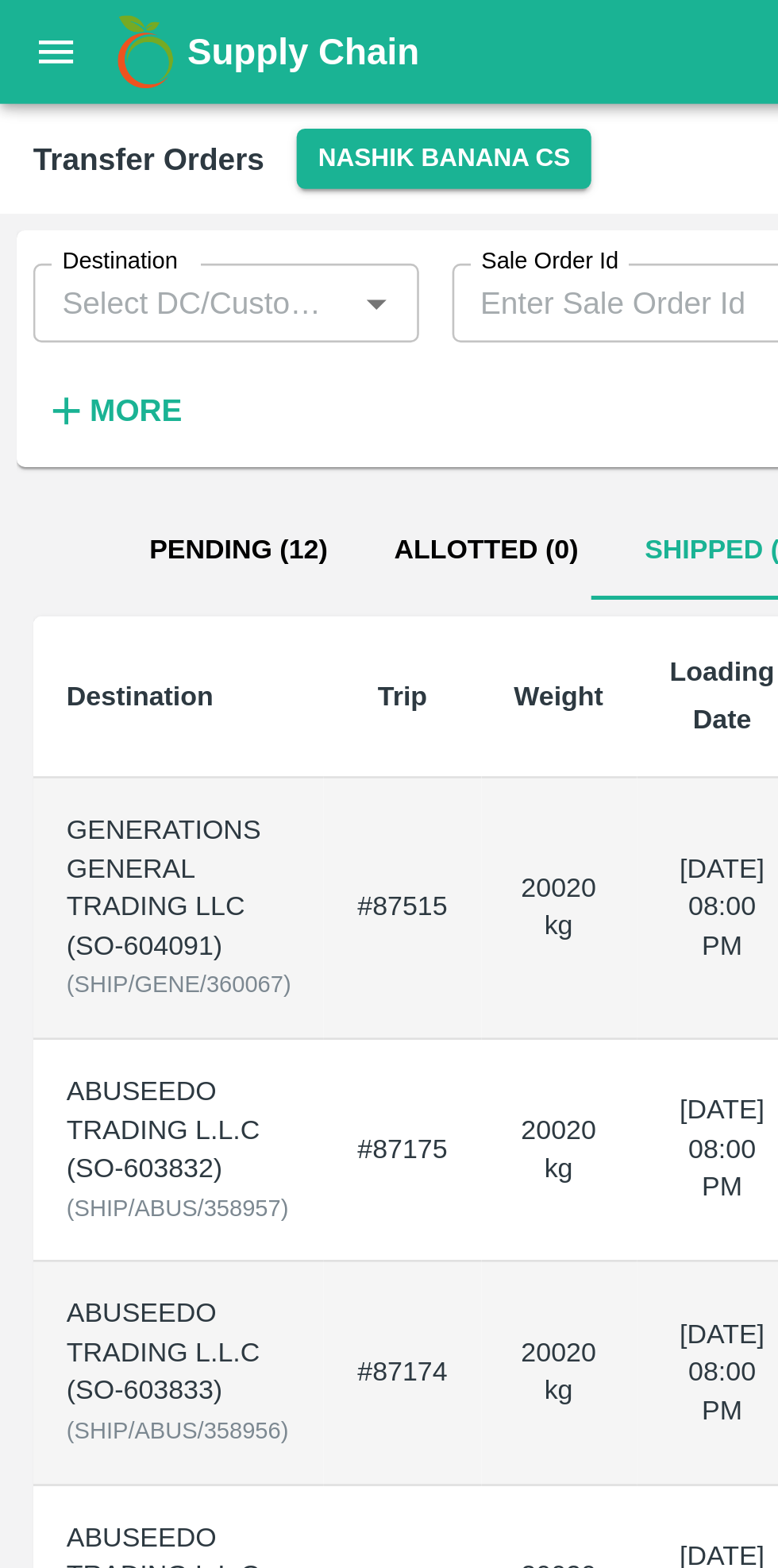
click at [181, 366] on td "#87515" at bounding box center [153, 347] width 59 height 100
